Goal: Task Accomplishment & Management: Complete application form

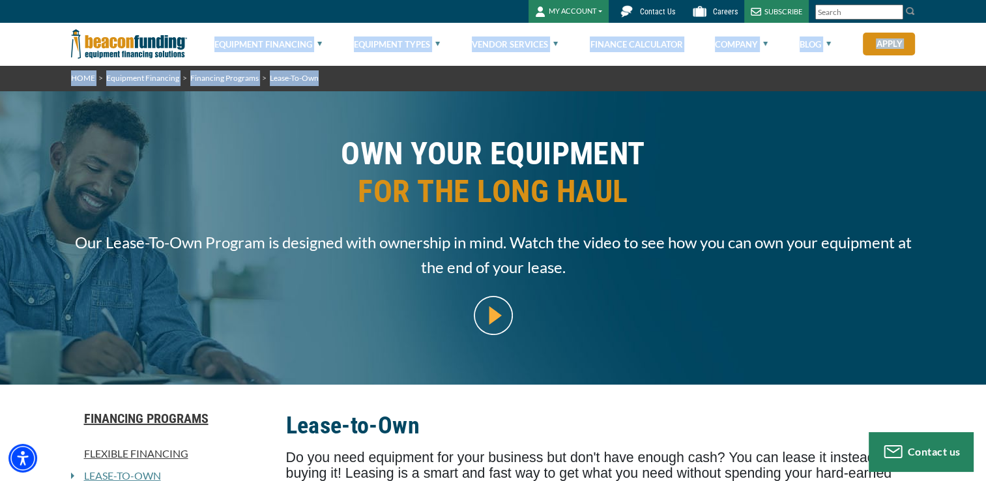
drag, startPoint x: 984, startPoint y: 48, endPoint x: 991, endPoint y: 72, distance: 24.5
click at [985, 72] on html "Skip to main content Enable accessibility for low vision Open the accessibility…" at bounding box center [493, 240] width 986 height 481
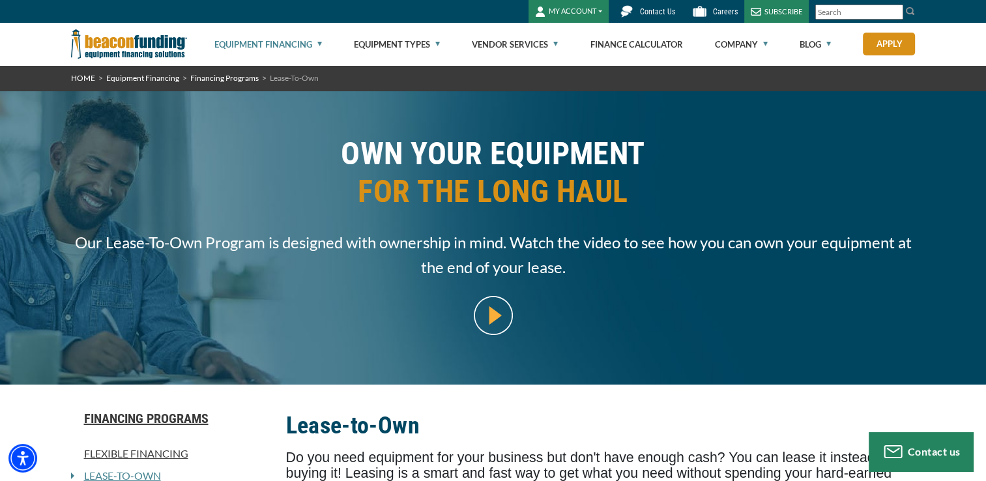
click at [958, 203] on div "OWN YOUR EQUIPMENT FOR THE LONG HAUL Our Lease-To-Own Program is designed with …" at bounding box center [493, 237] width 986 height 293
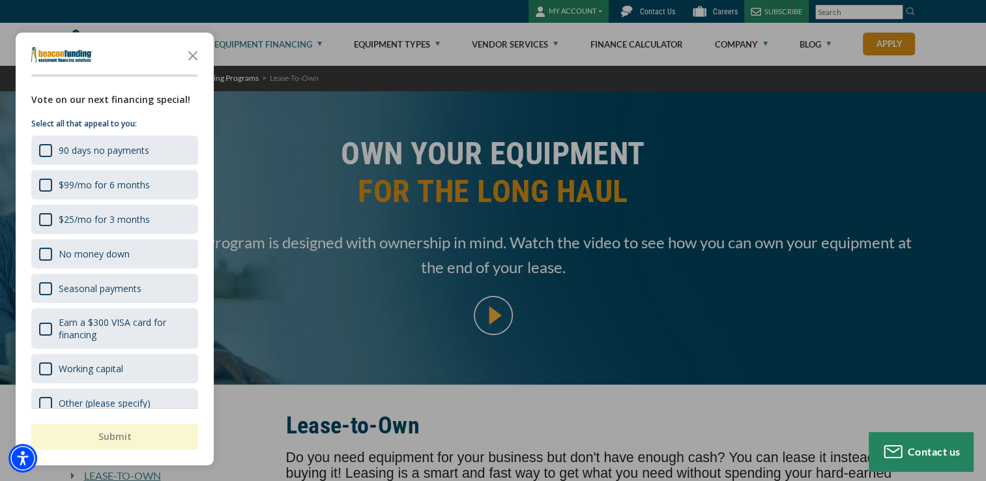
click at [881, 48] on div at bounding box center [493, 240] width 986 height 481
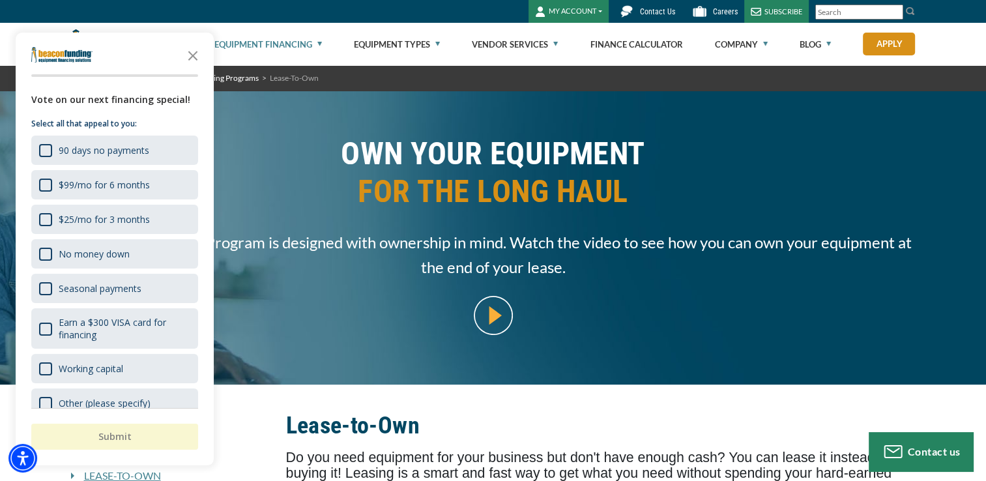
click at [881, 48] on link "Apply" at bounding box center [889, 44] width 52 height 23
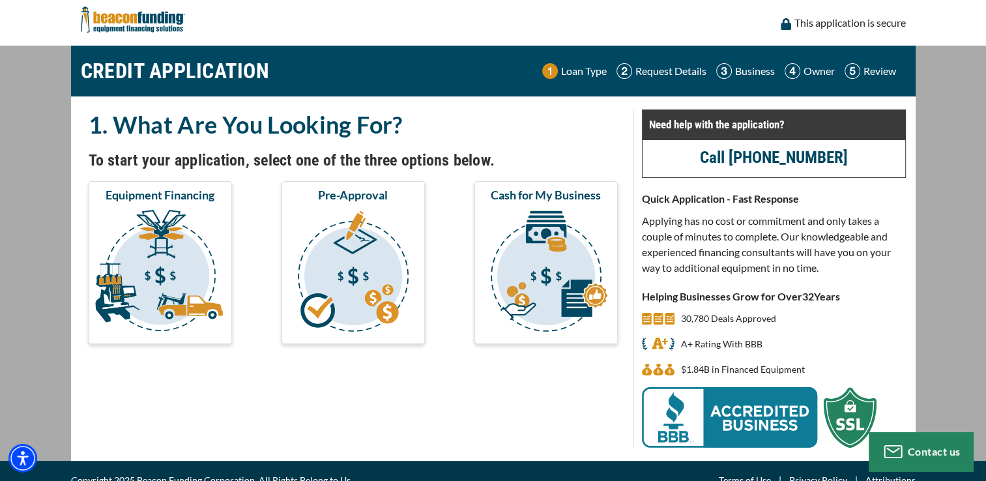
click at [881, 48] on div "CREDIT APPLICATION Loan Type Request Details Business Owner Review" at bounding box center [493, 71] width 845 height 51
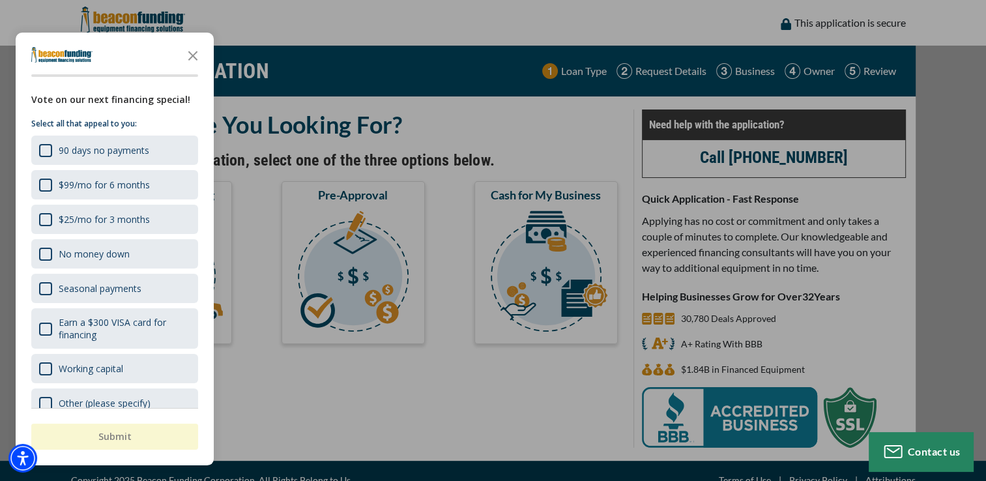
click at [369, 235] on div "button" at bounding box center [493, 240] width 986 height 481
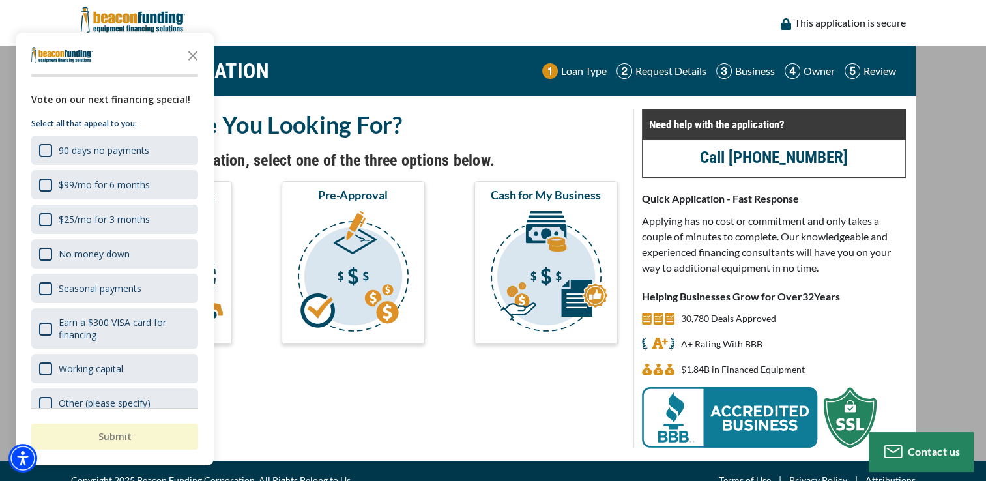
click at [369, 235] on img "submit" at bounding box center [353, 273] width 138 height 130
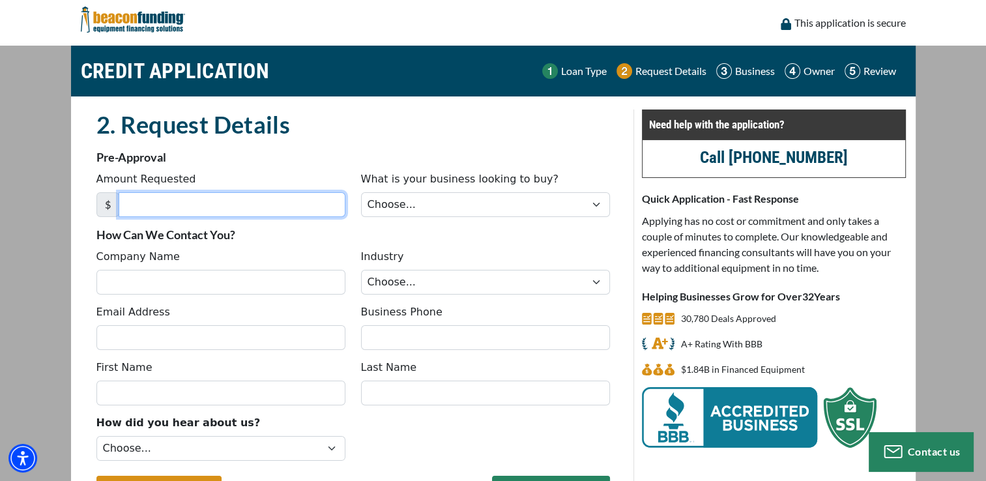
click at [169, 197] on input "Amount Requested" at bounding box center [232, 204] width 227 height 25
click at [99, 207] on span "$" at bounding box center [107, 204] width 23 height 25
click at [172, 212] on input "Amount Requested" at bounding box center [232, 204] width 227 height 25
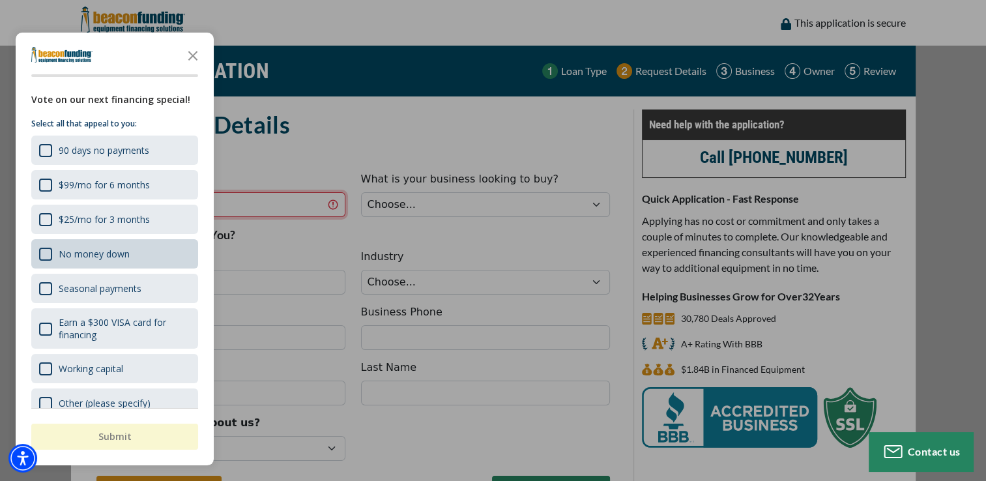
type input "35,000"
click at [69, 252] on div "No money down" at bounding box center [94, 254] width 71 height 12
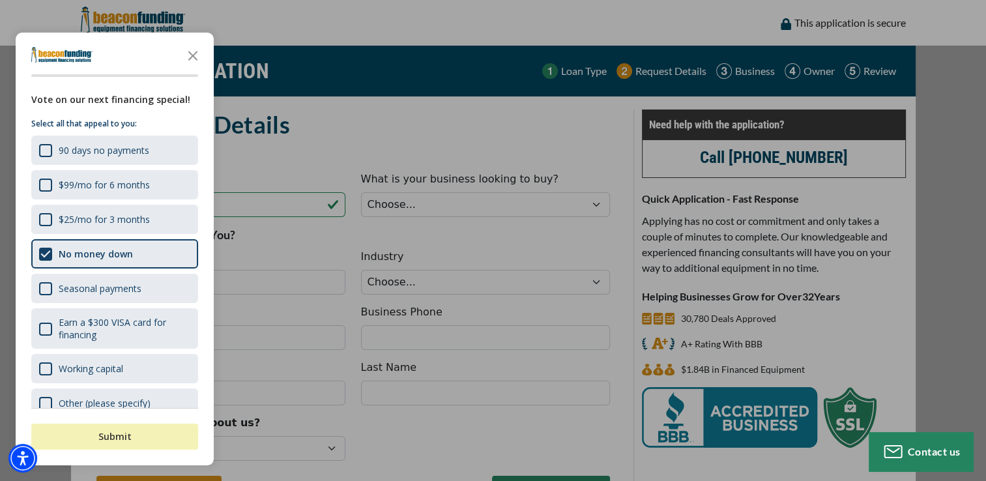
click at [121, 434] on button "Submit" at bounding box center [114, 437] width 167 height 26
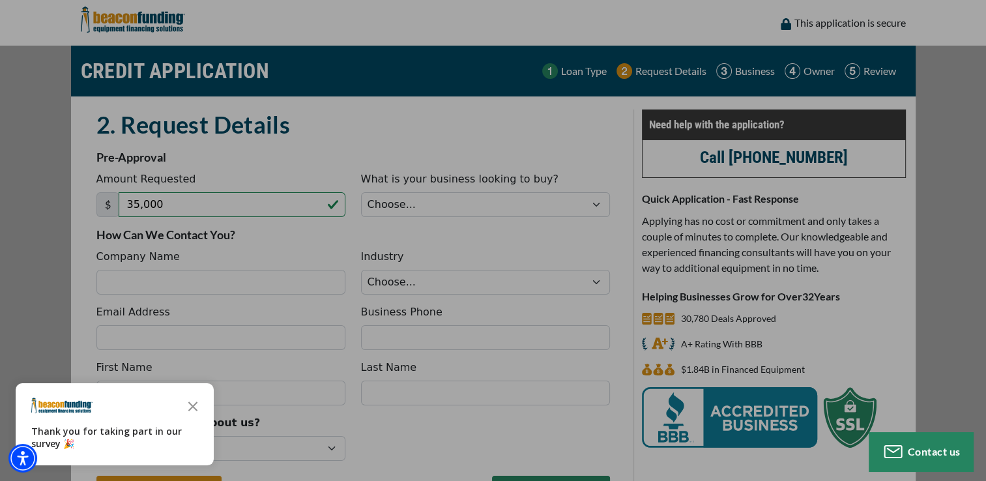
click at [416, 152] on div "button" at bounding box center [493, 240] width 986 height 481
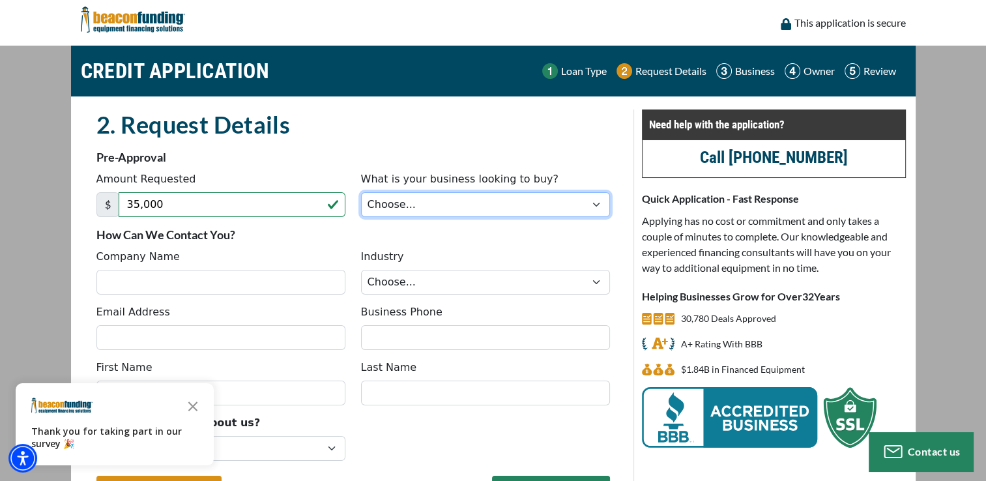
click at [427, 209] on select "Choose... Backhoe Boom/Bucket Truck Chipper Commercial Mower Crane DTG/DTF Prin…" at bounding box center [485, 204] width 249 height 25
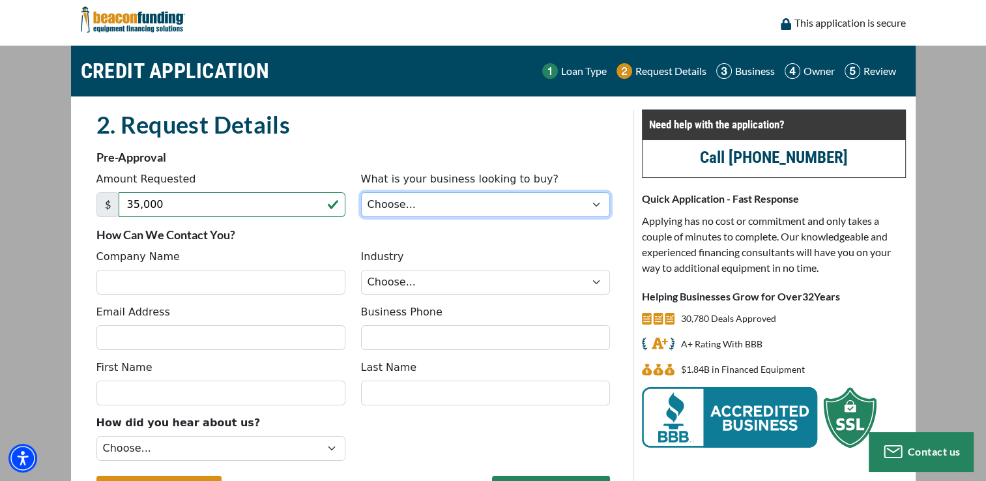
select select "23"
click at [361, 192] on select "Choose... Backhoe Boom/Bucket Truck Chipper Commercial Mower Crane DTG/DTF Prin…" at bounding box center [485, 204] width 249 height 25
click at [277, 294] on div "Company Name Industry Choose... Towing Landscape/Hardscape Decorated Apparel Se…" at bounding box center [353, 276] width 529 height 55
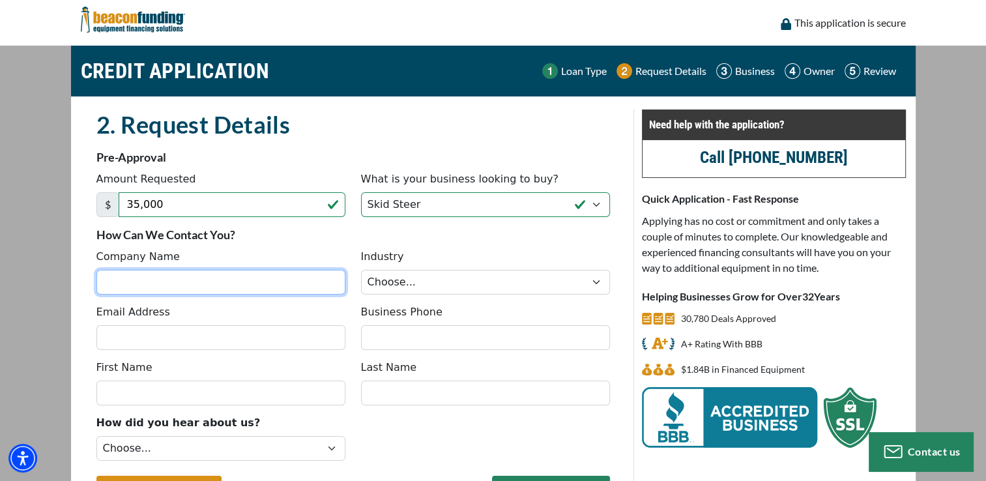
click at [282, 278] on input "Company Name" at bounding box center [220, 282] width 249 height 25
click at [235, 270] on input "Company Name" at bounding box center [220, 282] width 249 height 25
type input "JRM SERVICES LLC"
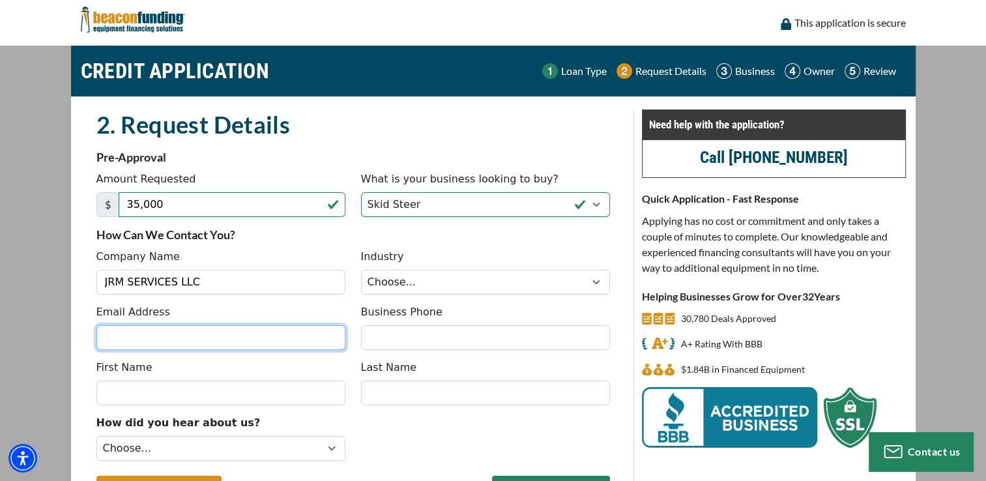
type input "joshmunoz0411@gmail.com"
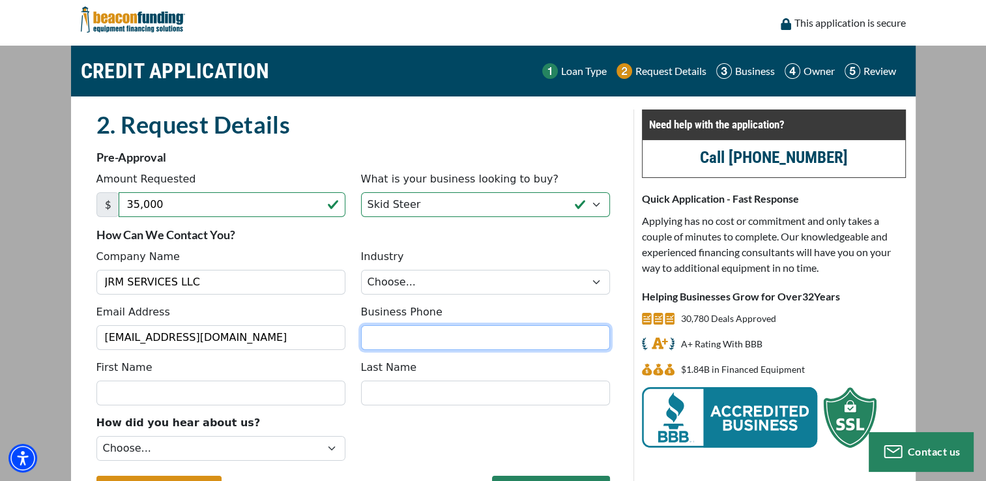
type input "4322084176"
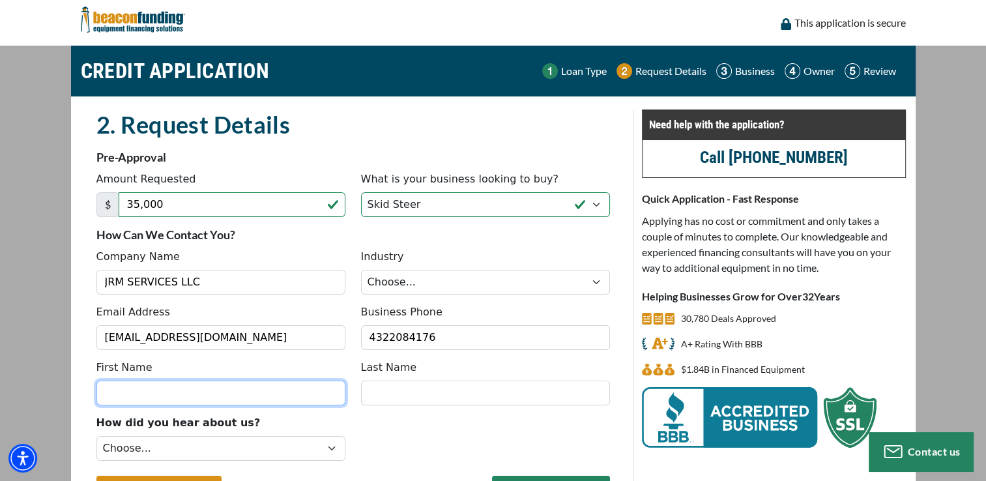
type input "Joshua"
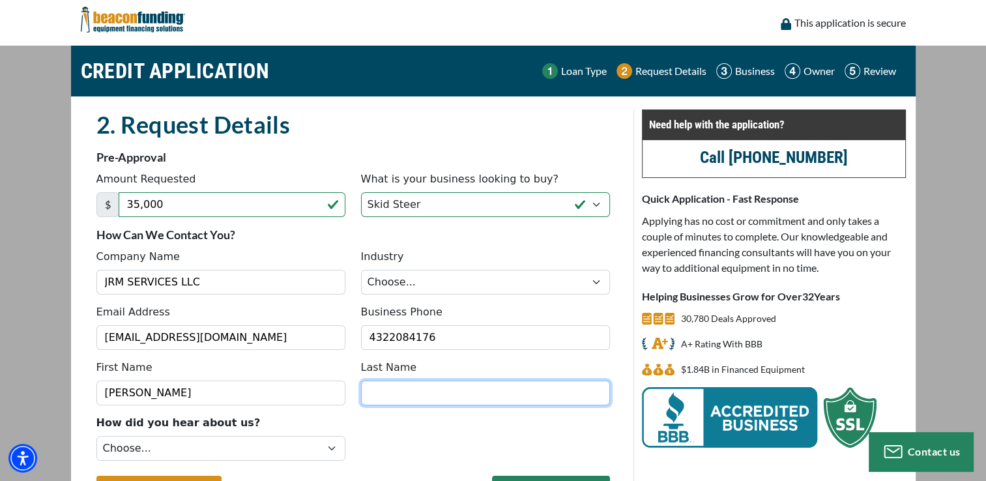
type input "Munoz"
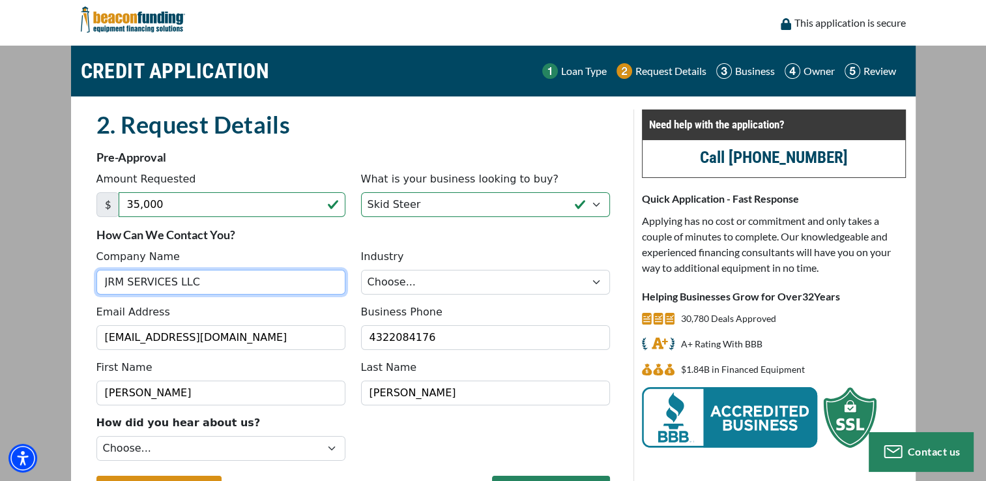
type input "[PHONE_NUMBER]"
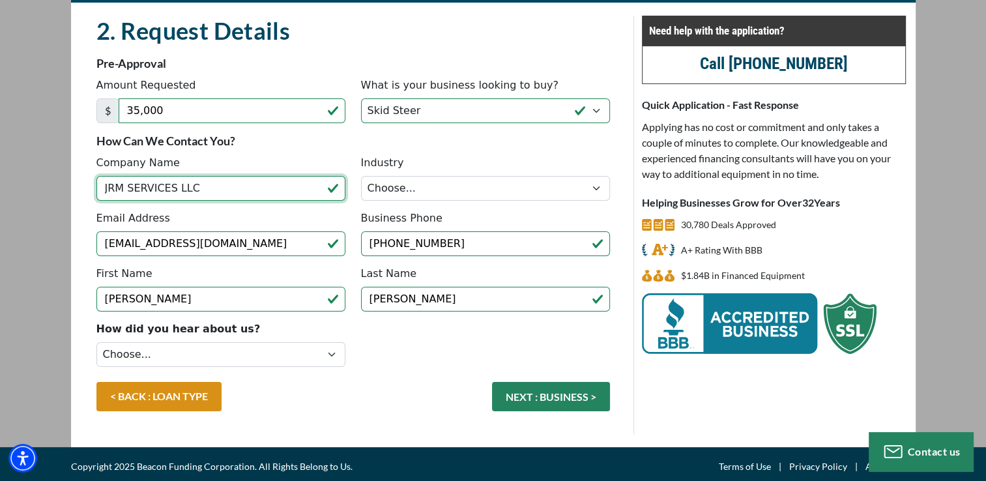
scroll to position [98, 0]
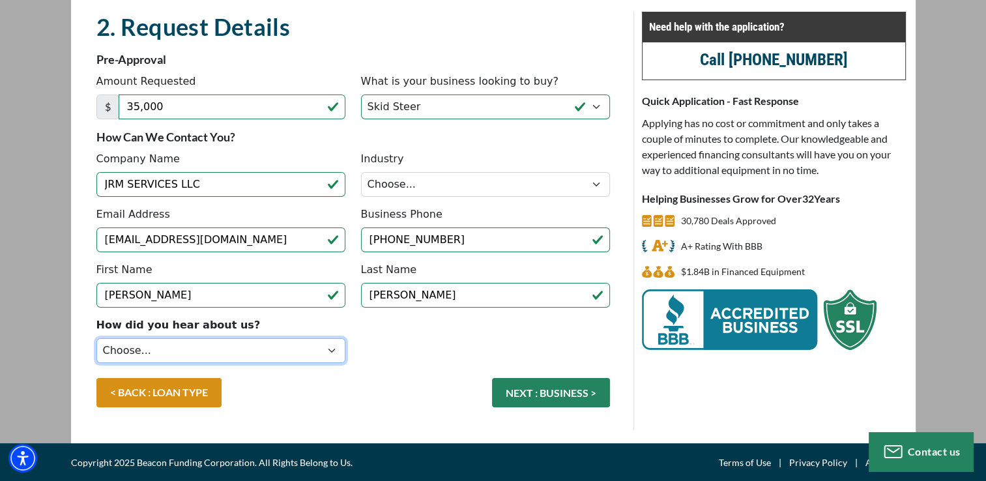
click at [290, 344] on select "Choose... Internet Search Vendor Referral Word of Mouth Client Referral Email E…" at bounding box center [220, 350] width 249 height 25
select select "14"
click at [96, 338] on select "Choose... Internet Search Vendor Referral Word of Mouth Client Referral Email E…" at bounding box center [220, 350] width 249 height 25
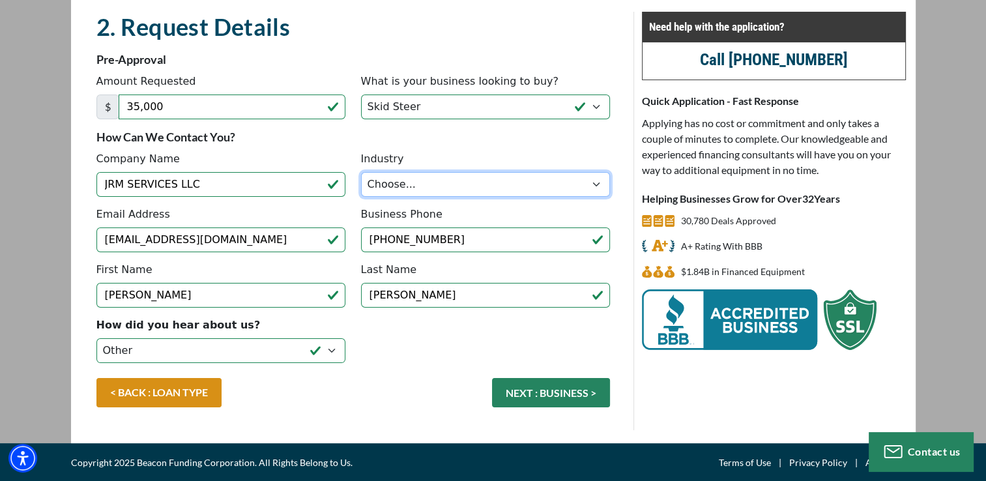
click at [502, 183] on select "Choose... Towing Landscape/Hardscape Decorated Apparel Septic Light Constructio…" at bounding box center [485, 184] width 249 height 25
select select "4"
click at [361, 172] on select "Choose... Towing Landscape/Hardscape Decorated Apparel Septic Light Constructio…" at bounding box center [485, 184] width 249 height 25
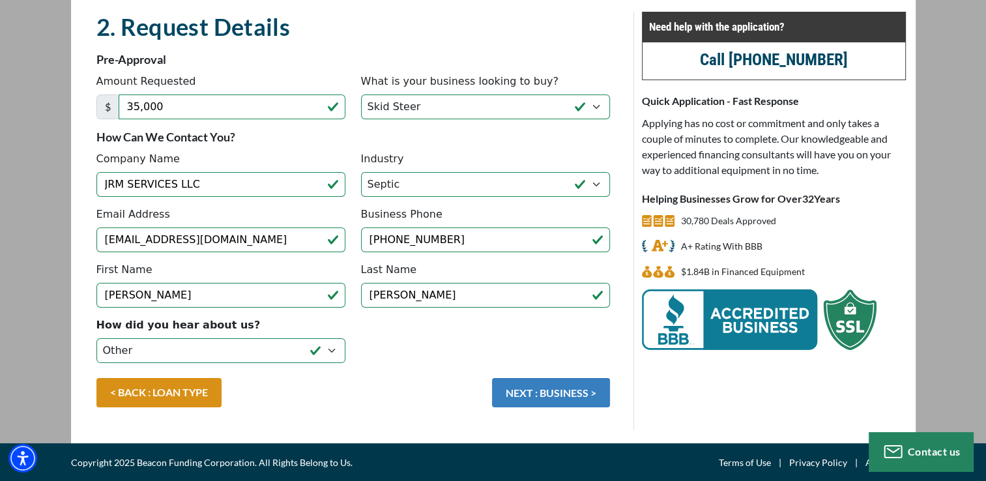
click at [536, 382] on button "NEXT : BUSINESS >" at bounding box center [551, 392] width 118 height 29
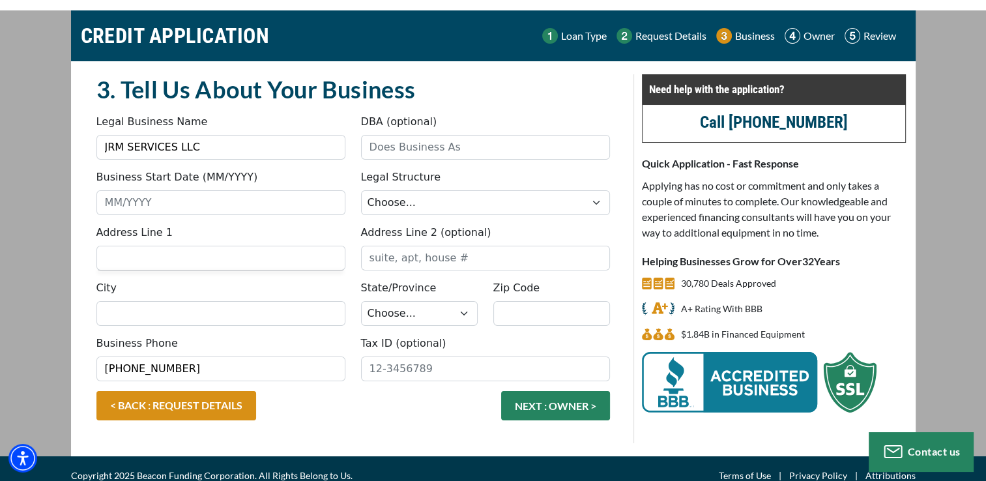
scroll to position [48, 0]
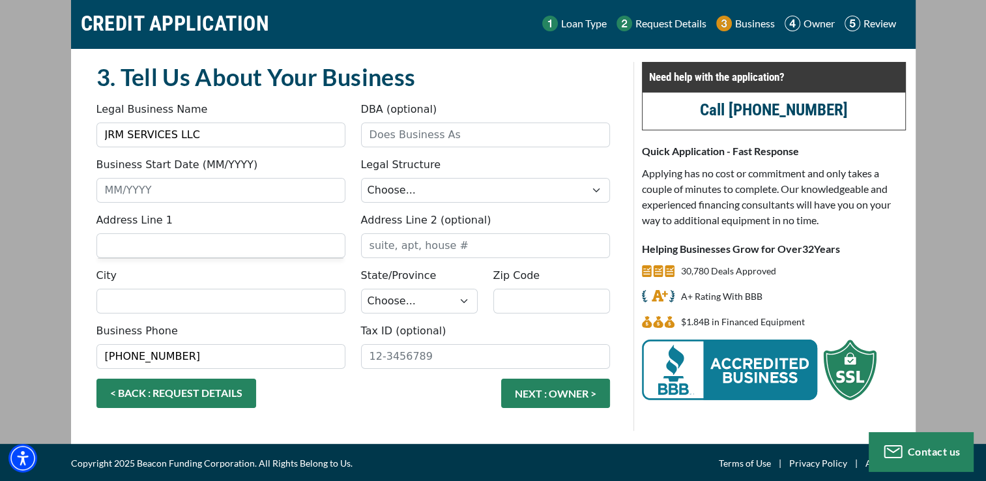
click at [154, 393] on link "< BACK : REQUEST DETAILS" at bounding box center [176, 393] width 160 height 29
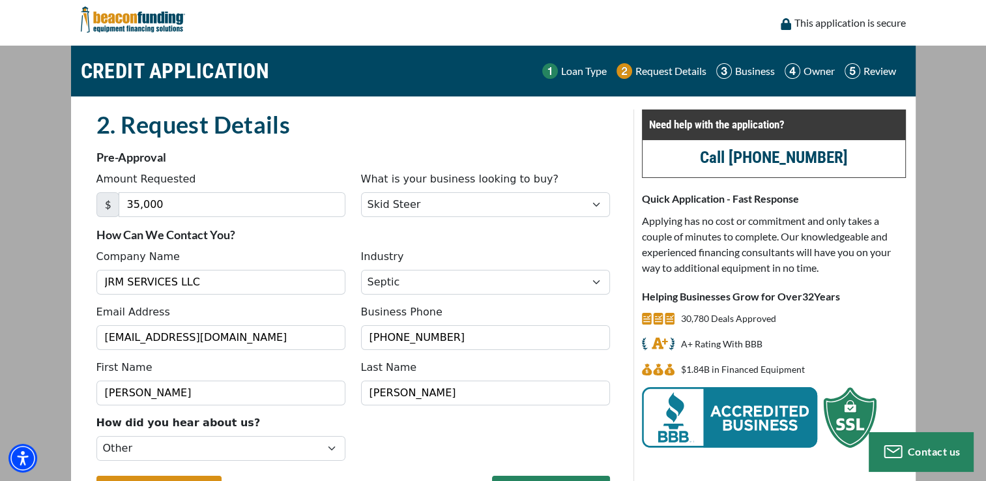
click at [0, 259] on html "Skip to main content Enable accessibility for low vision Open the accessibility…" at bounding box center [493, 240] width 986 height 481
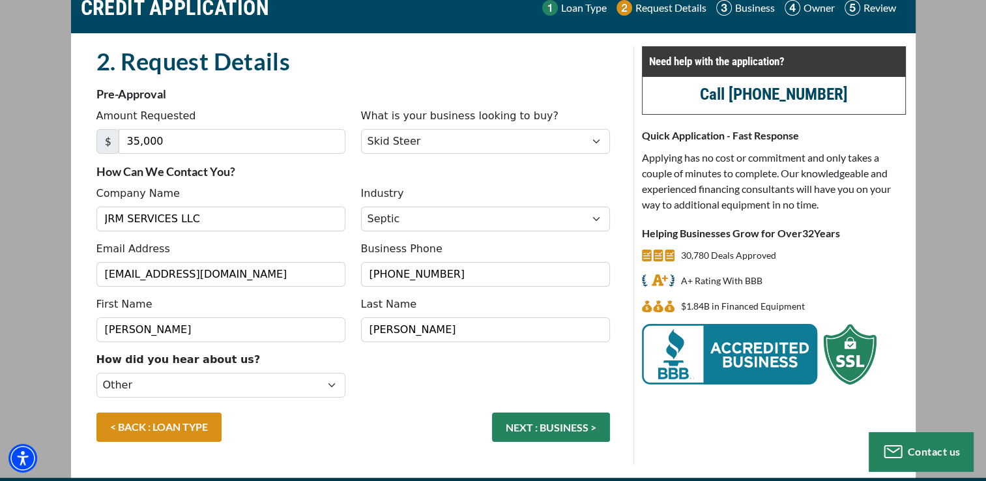
scroll to position [98, 0]
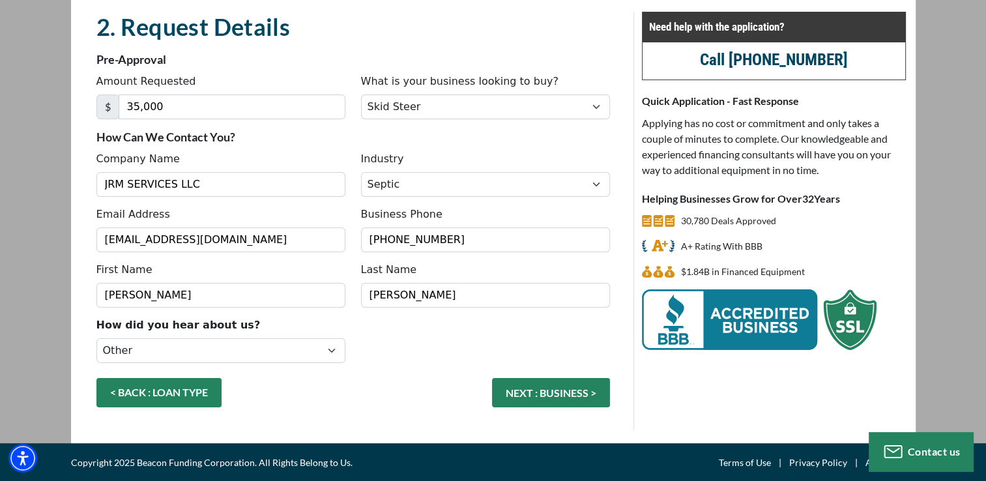
click at [120, 378] on link "< BACK : LOAN TYPE" at bounding box center [158, 392] width 125 height 29
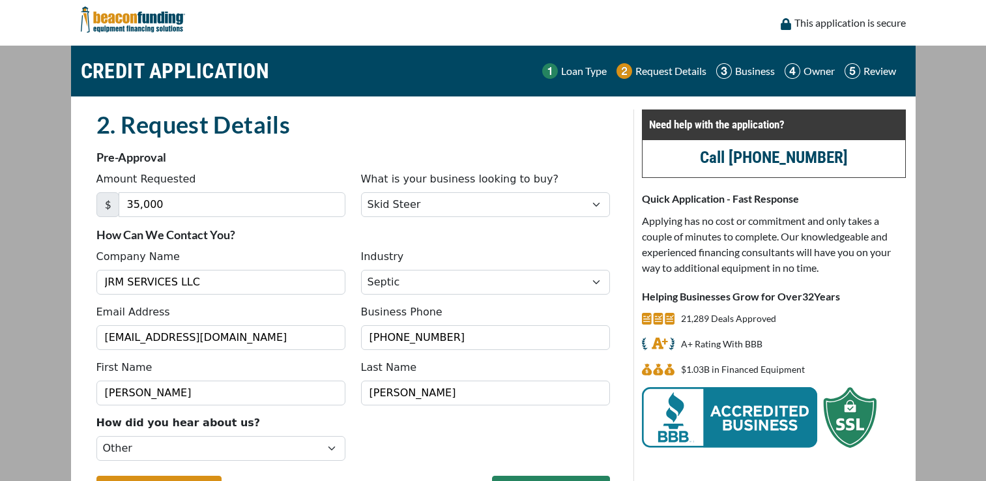
scroll to position [97, 0]
